Goal: Task Accomplishment & Management: Complete application form

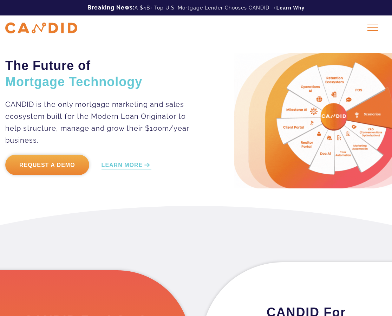
click at [51, 162] on link "Request a Demo" at bounding box center [47, 165] width 84 height 20
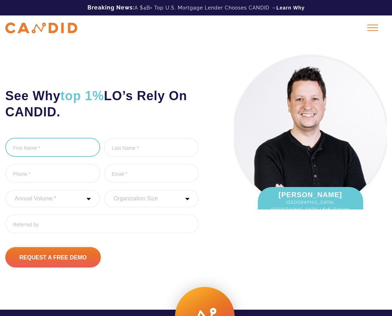
click at [47, 151] on input "First Name *" at bounding box center [52, 147] width 95 height 19
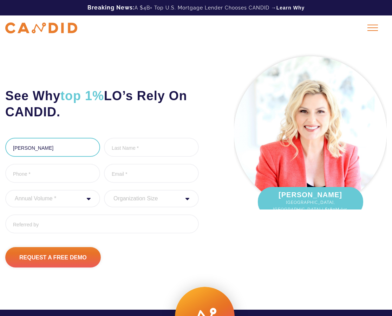
type input "[PERSON_NAME]"
type input "Popovic"
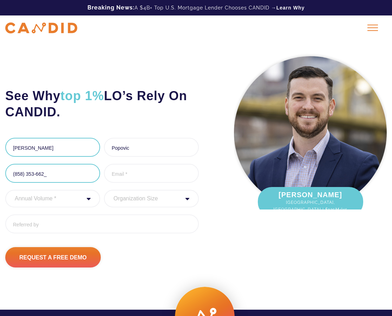
type input "[PHONE_NUMBER]"
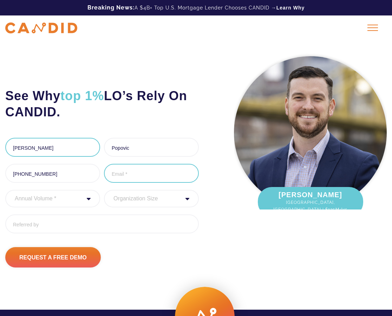
paste input "[EMAIL_ADDRESS]"
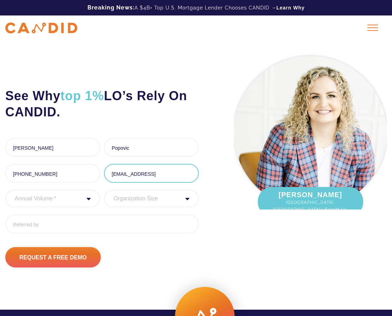
scroll to position [0, 0]
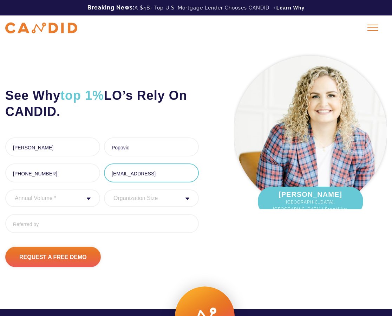
type input "[EMAIL_ADDRESS]"
click at [58, 196] on select "Annual Volume * 0 to 25M 25M to 50M 50M to 75M 75M to 100M 100M to 150M 150M to…" at bounding box center [52, 198] width 95 height 18
select select "20000000"
click at [5, 189] on select "Annual Volume * 0 to 25M 25M to 50M 50M to 75M 75M to 100M 100M to 150M 150M to…" at bounding box center [52, 198] width 95 height 18
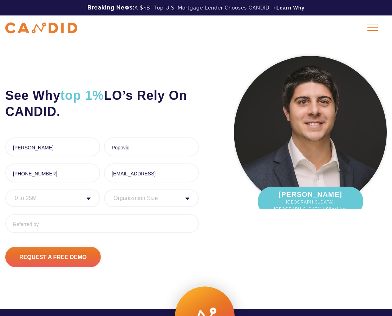
click at [136, 201] on select "Organization Size 1 - 10 11 - 50 51 - 100 101 - 200 201 - 300 300 - 500 501+" at bounding box center [151, 198] width 95 height 18
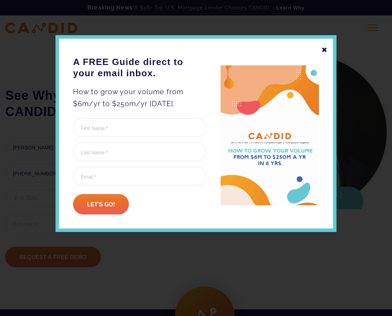
select select "11 - 50"
click at [104, 189] on select "Organization Size 1 - 10 11 - 50 51 - 100 101 - 200 201 - 300 300 - 500 501+" at bounding box center [151, 198] width 95 height 18
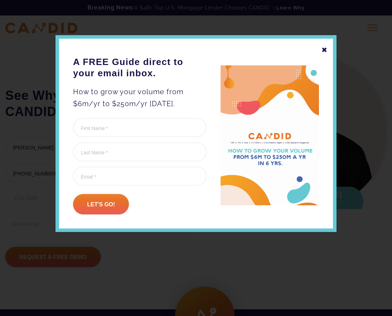
drag, startPoint x: 323, startPoint y: 48, endPoint x: 320, endPoint y: 51, distance: 4.5
click at [323, 48] on div "✖" at bounding box center [325, 50] width 6 height 12
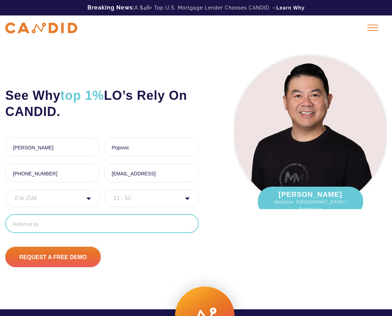
click at [65, 222] on input "Referred By" at bounding box center [102, 223] width 194 height 19
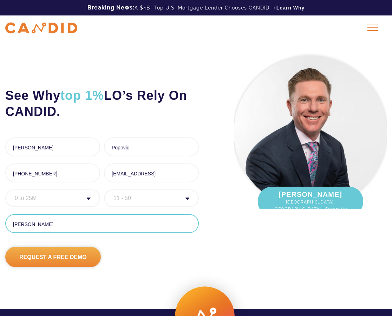
type input "Troy Kennedy"
click at [62, 257] on input "Request A Free Demo" at bounding box center [53, 257] width 96 height 20
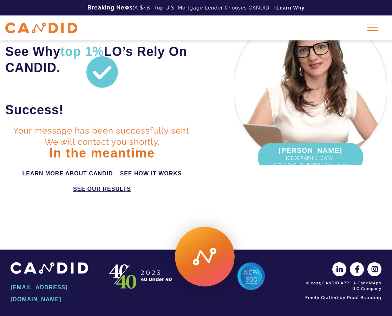
scroll to position [43, 0]
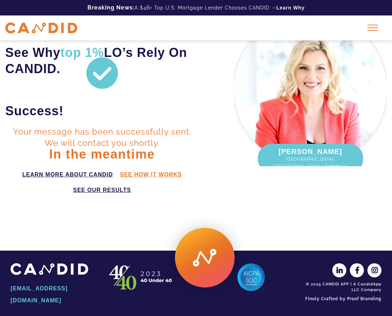
click at [139, 172] on link "see how it works" at bounding box center [151, 174] width 62 height 8
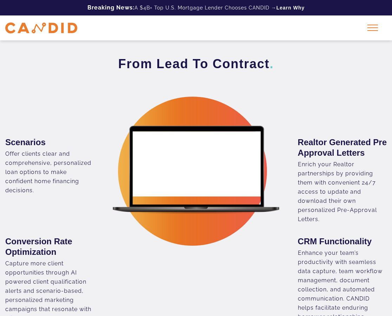
scroll to position [468, 0]
